Goal: Task Accomplishment & Management: Use online tool/utility

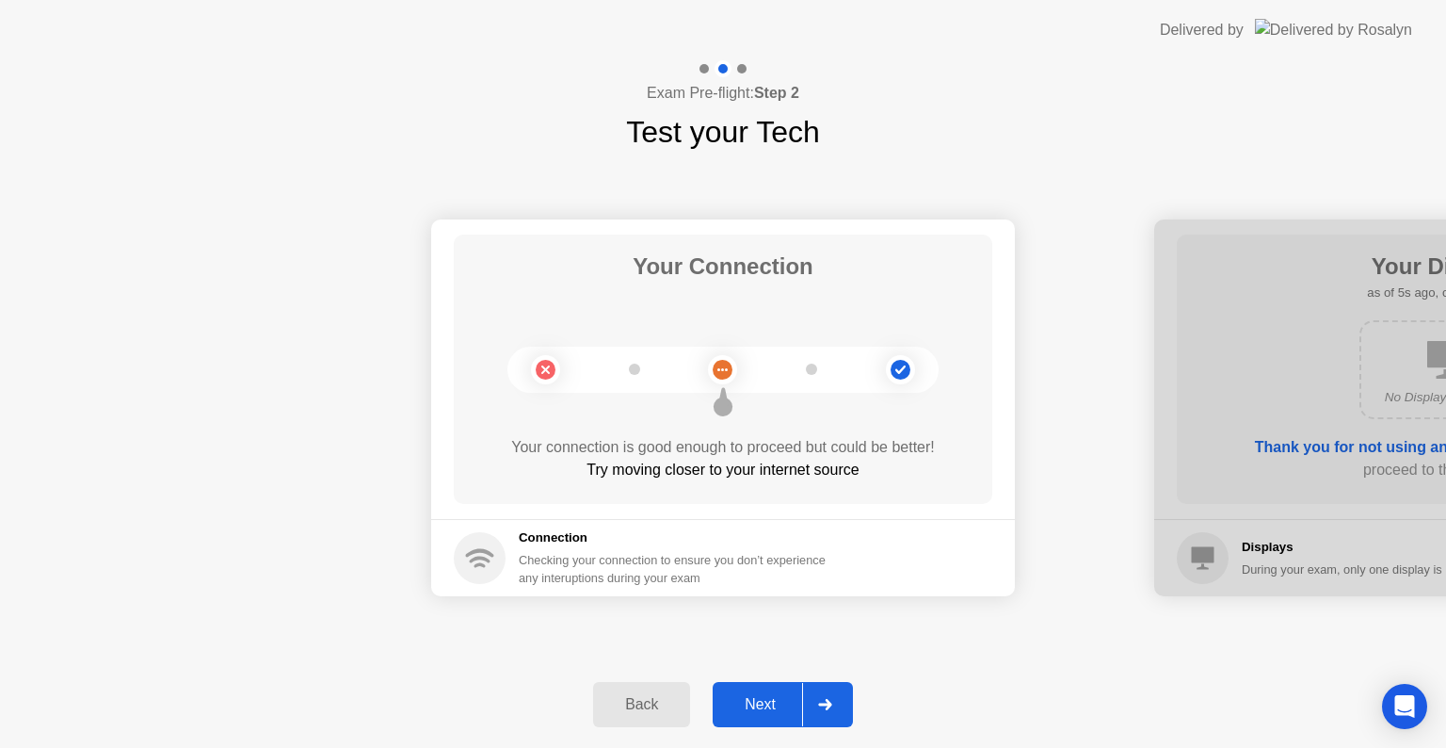
click at [742, 697] on div "Next" at bounding box center [760, 704] width 84 height 17
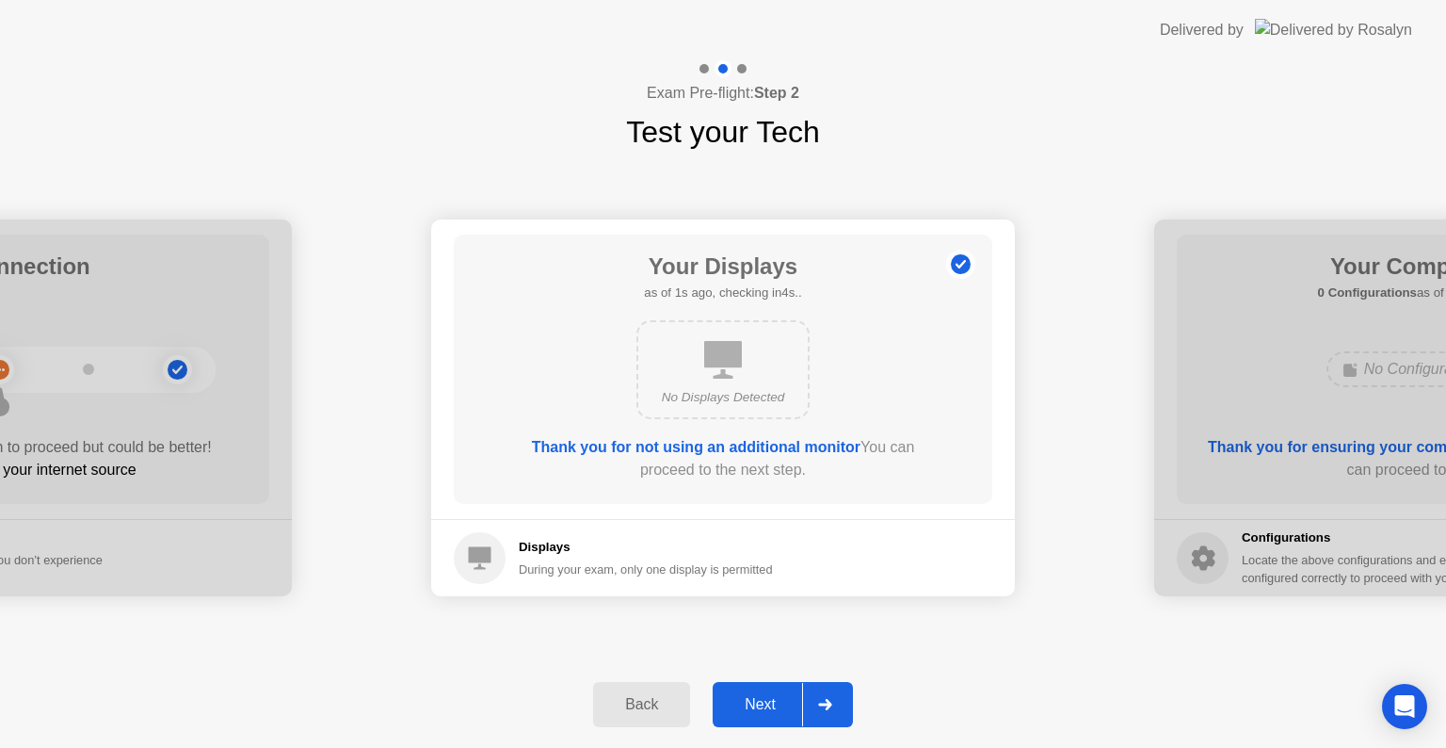
click at [742, 697] on div "Next" at bounding box center [760, 704] width 84 height 17
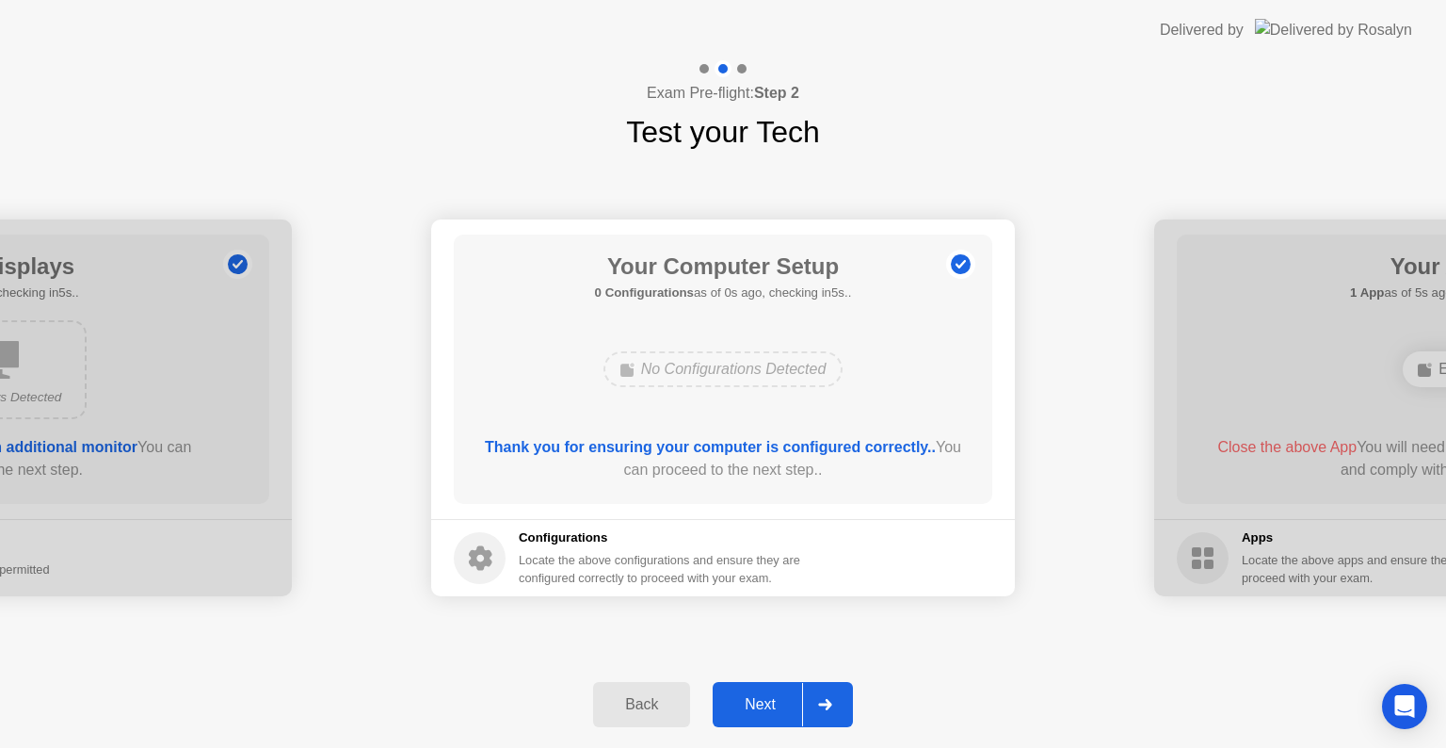
click at [742, 697] on div "Next" at bounding box center [760, 704] width 84 height 17
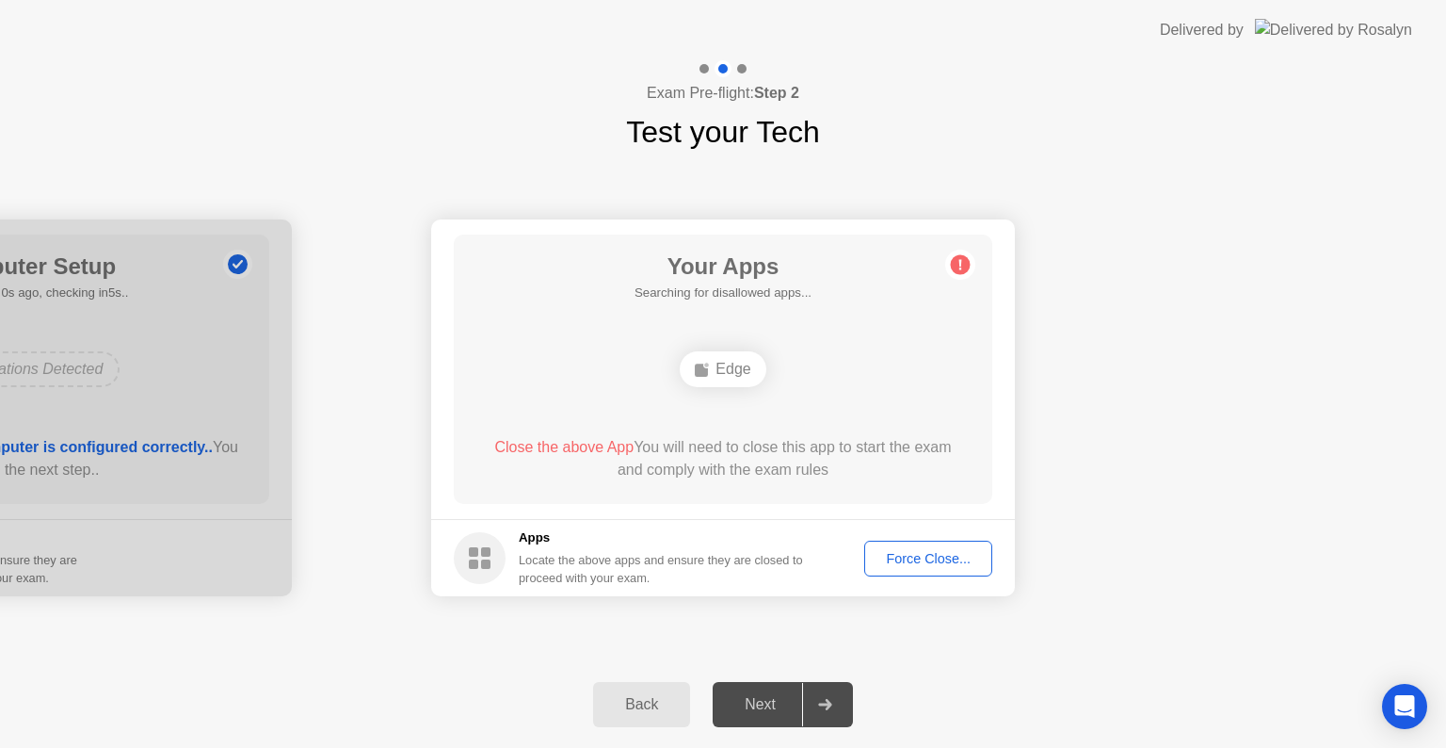
click at [907, 557] on div "Force Close..." at bounding box center [928, 558] width 115 height 15
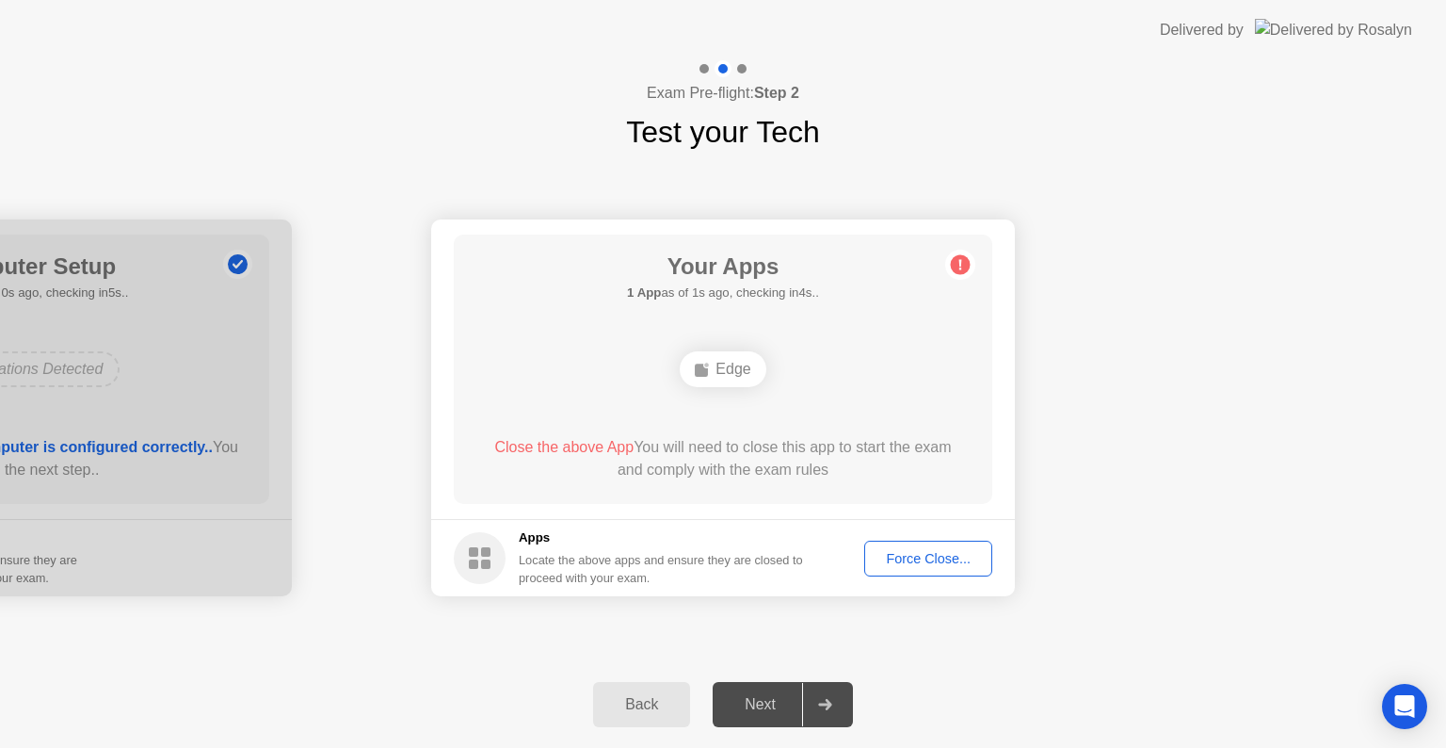
click at [932, 554] on div "Force Close..." at bounding box center [928, 558] width 115 height 15
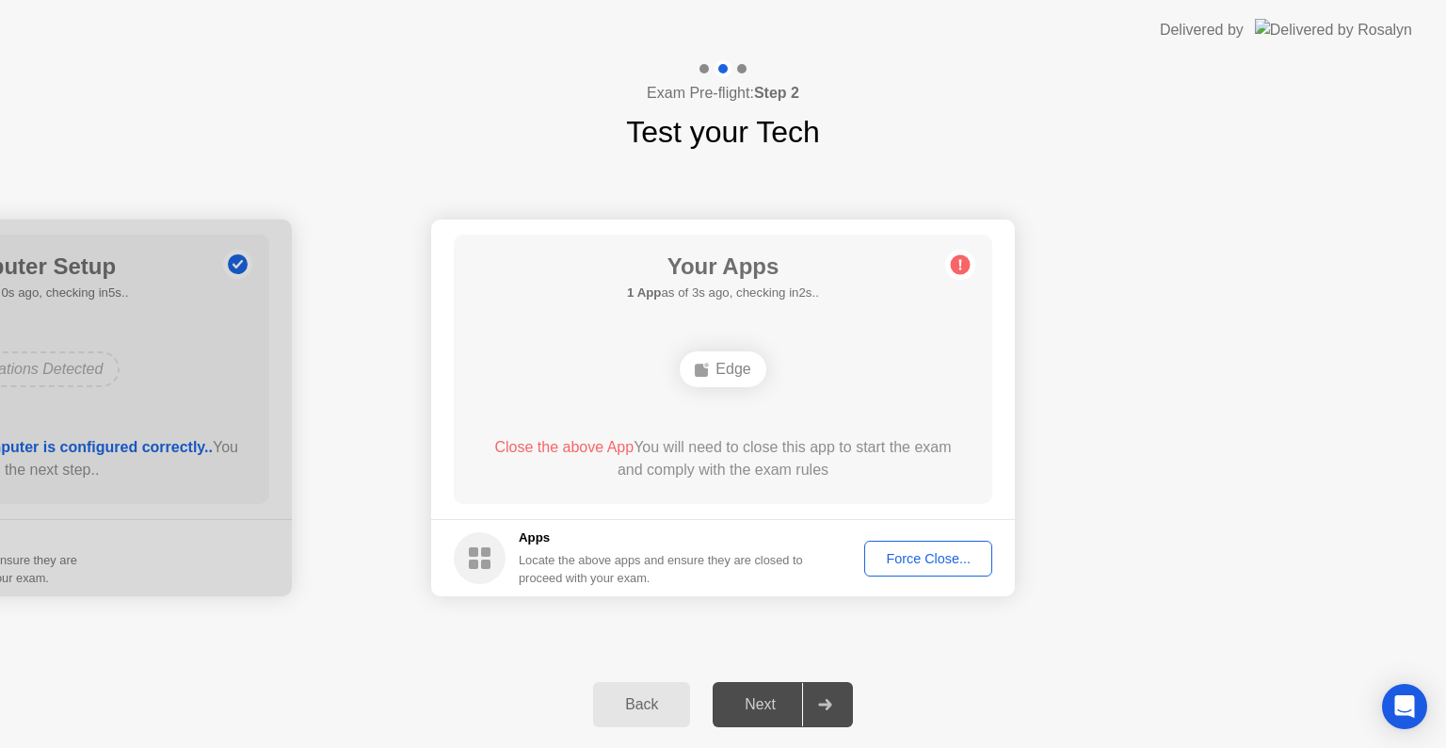
click at [968, 561] on div "Force Close..." at bounding box center [928, 558] width 115 height 15
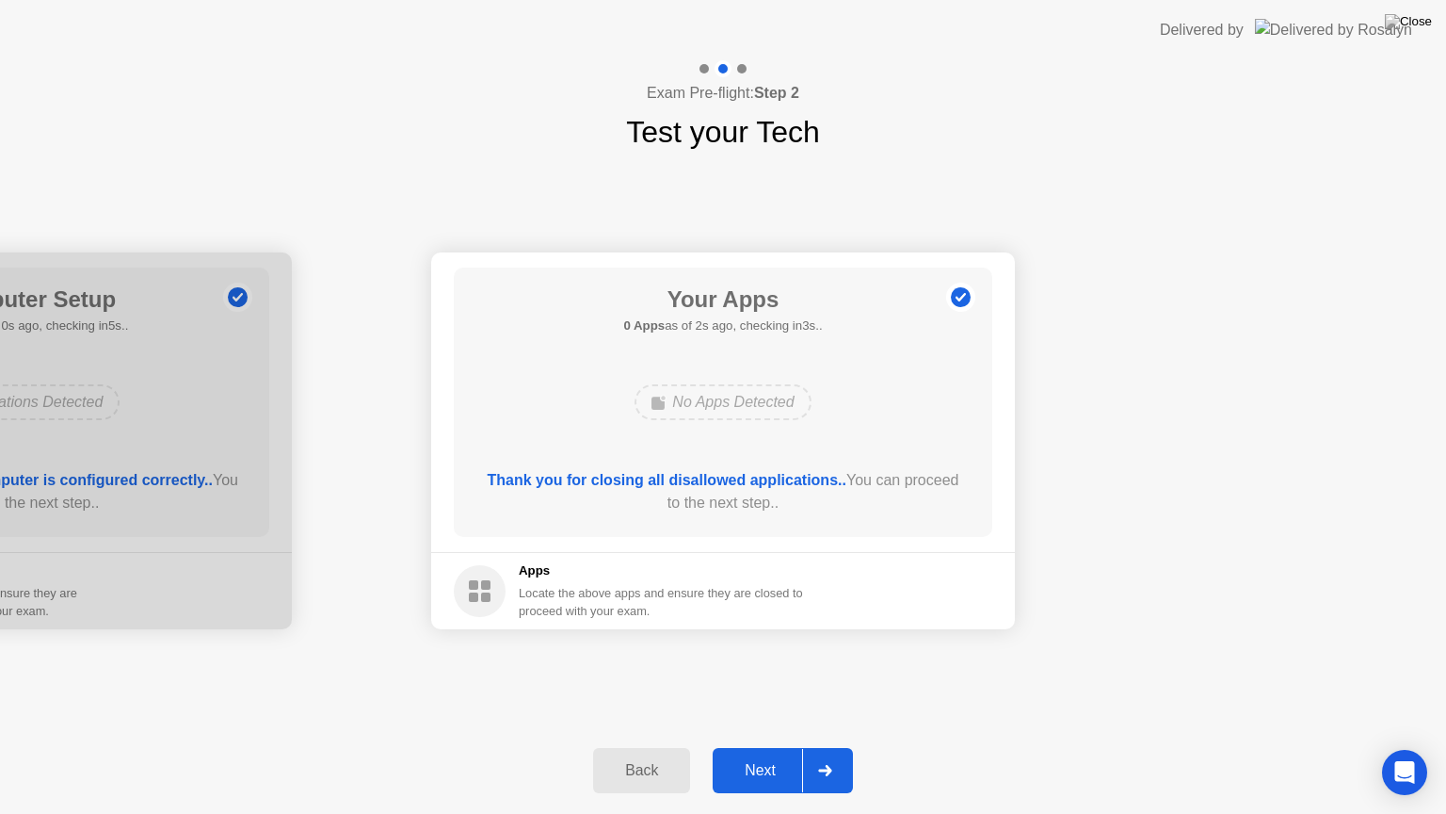
click at [753, 747] on button "Next" at bounding box center [783, 770] width 140 height 45
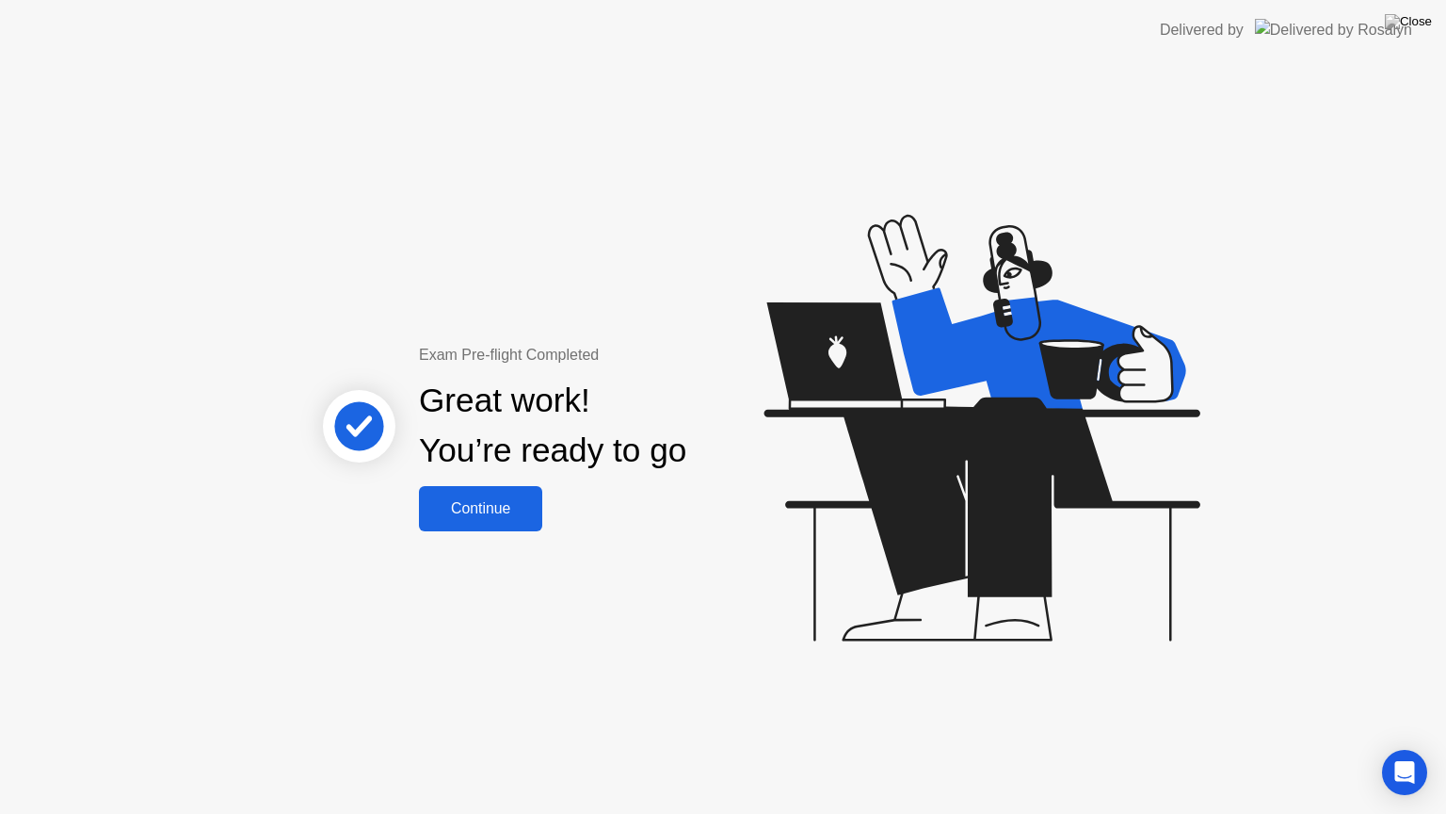
click at [498, 511] on div "Continue" at bounding box center [481, 508] width 112 height 17
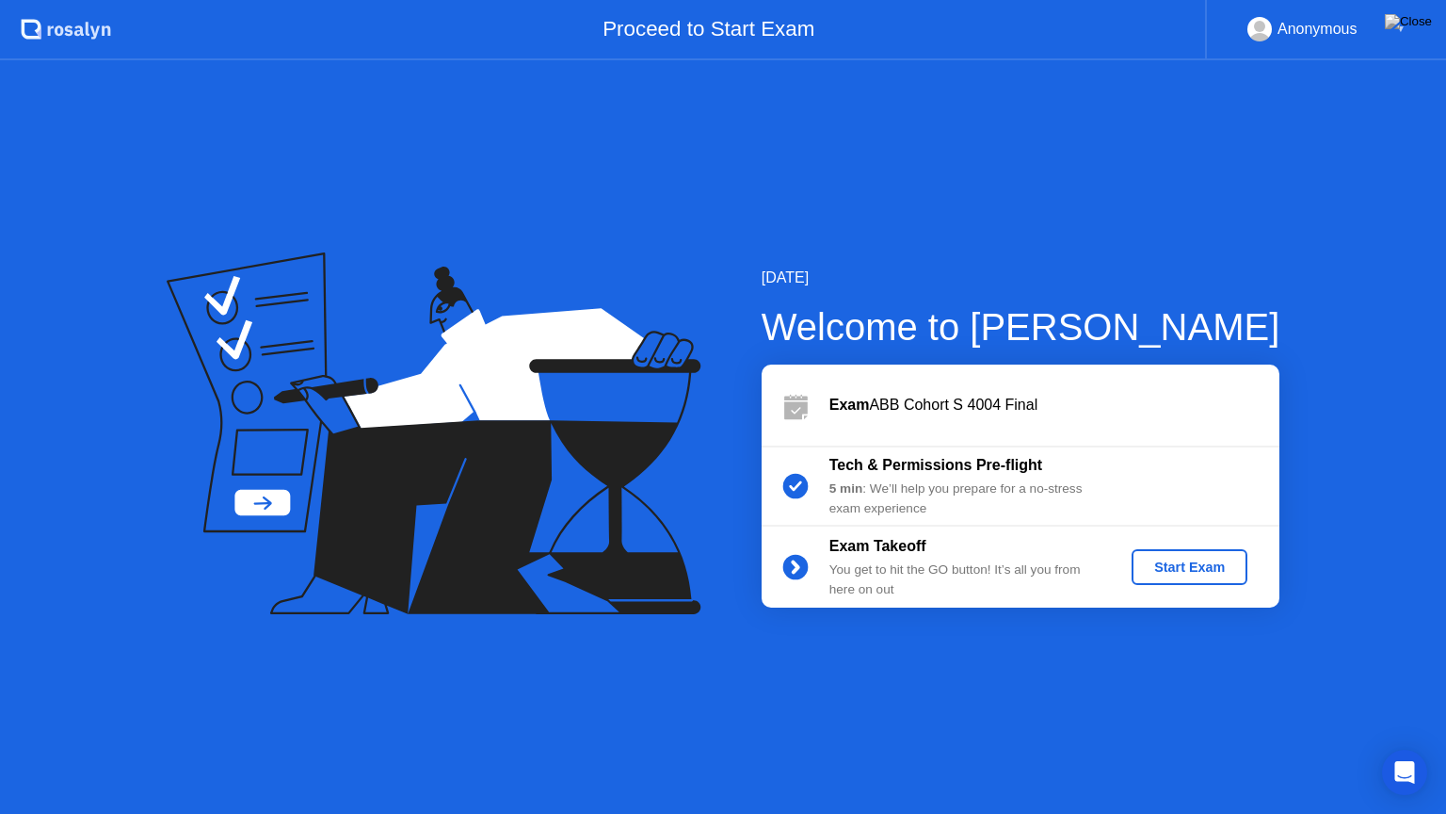
click at [1183, 565] on div "Start Exam" at bounding box center [1189, 566] width 101 height 15
